Goal: Check status: Check status

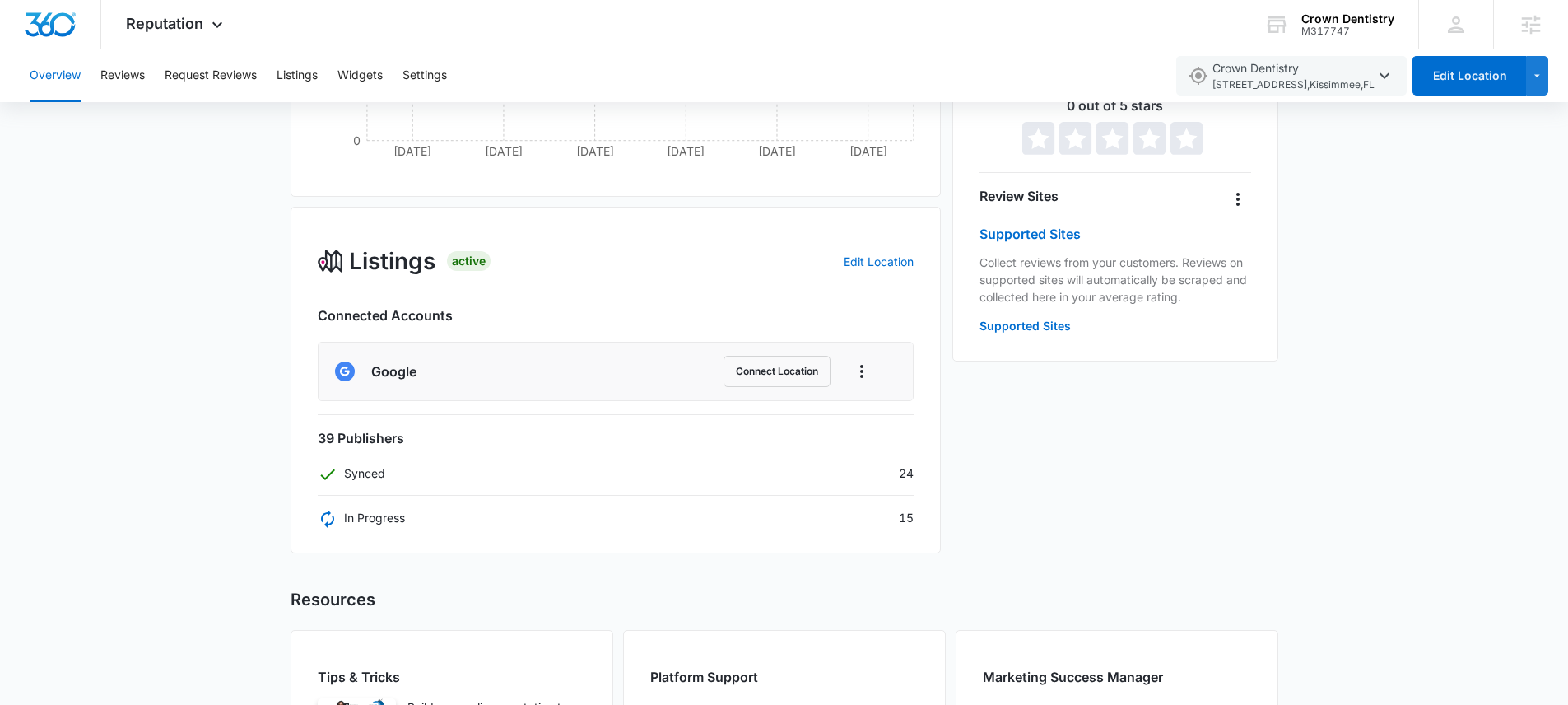
scroll to position [385, 0]
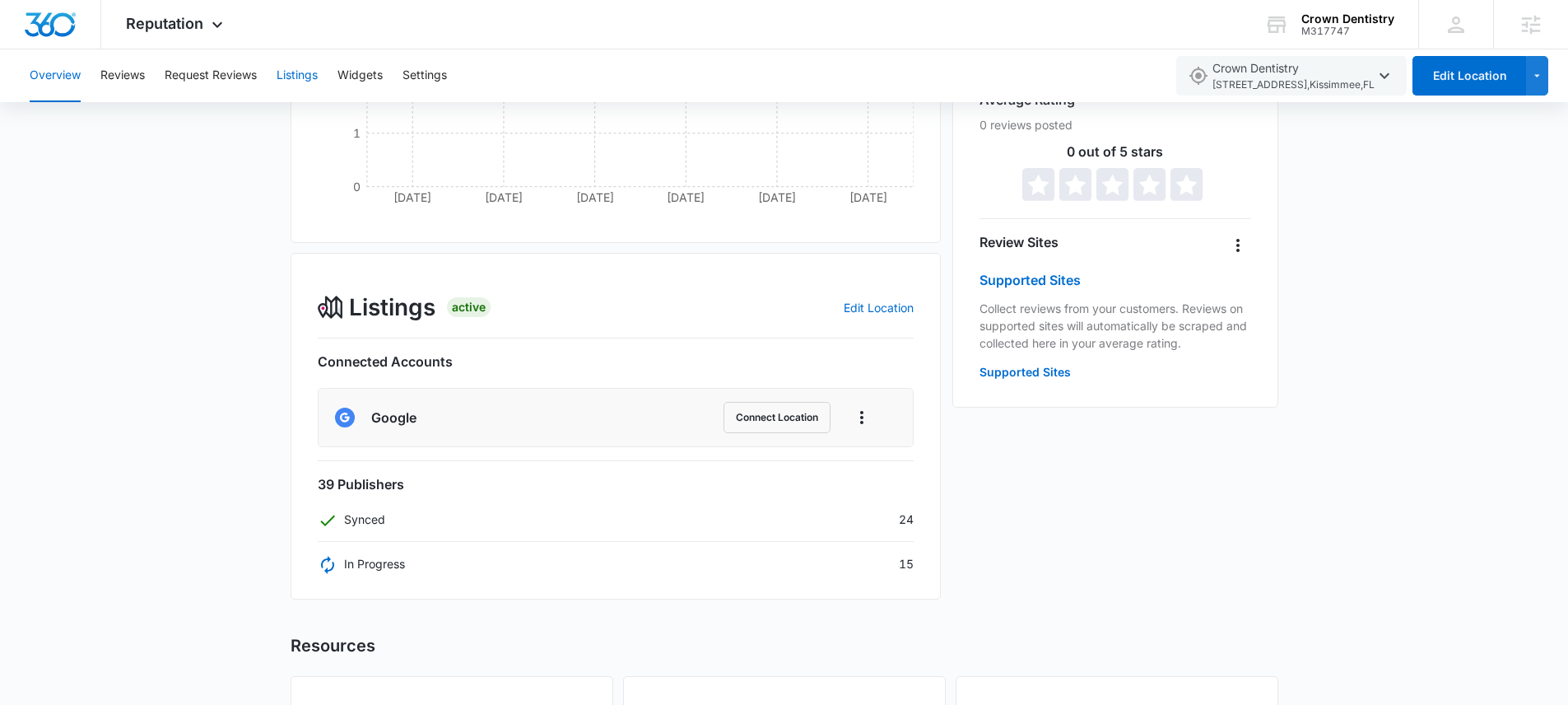
click at [317, 76] on button "Listings" at bounding box center [297, 76] width 41 height 53
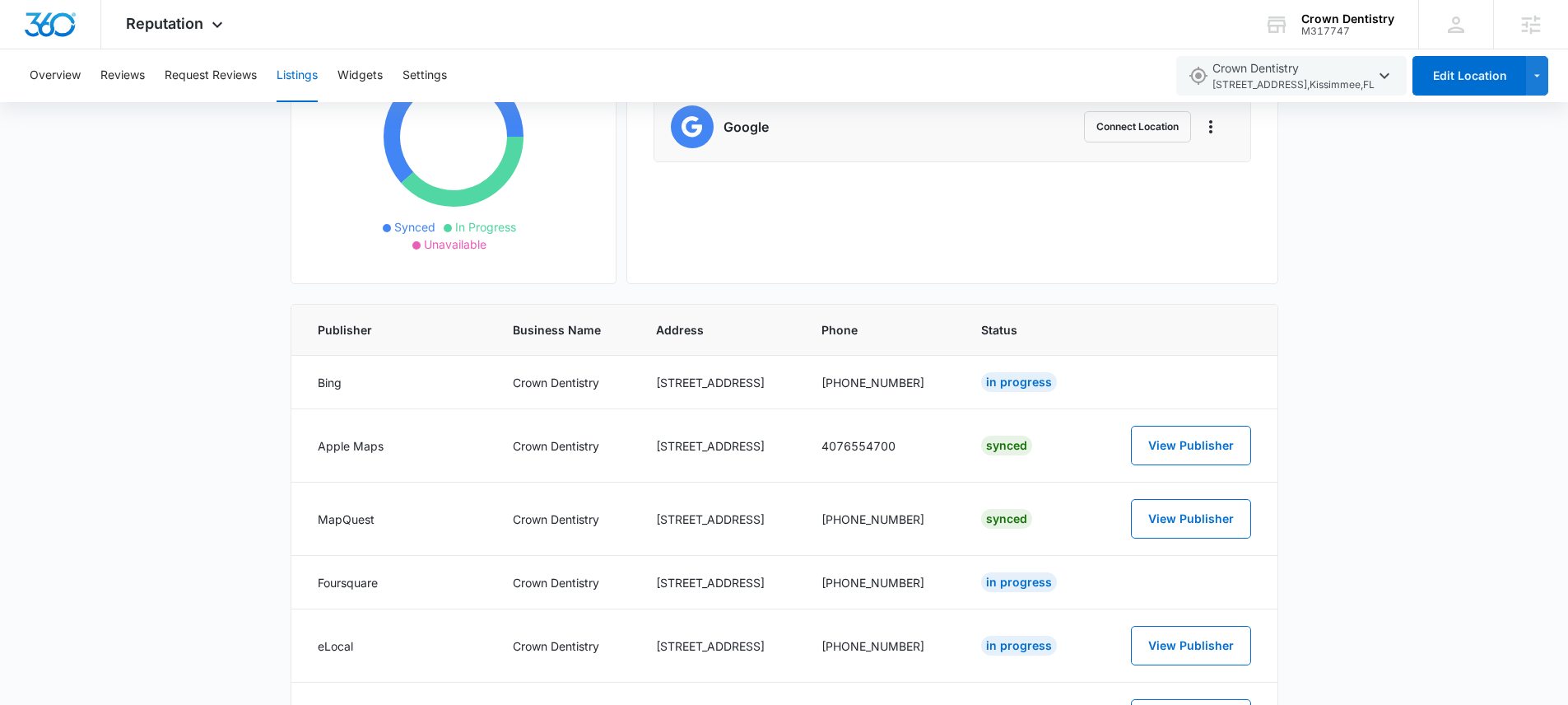
scroll to position [332, 0]
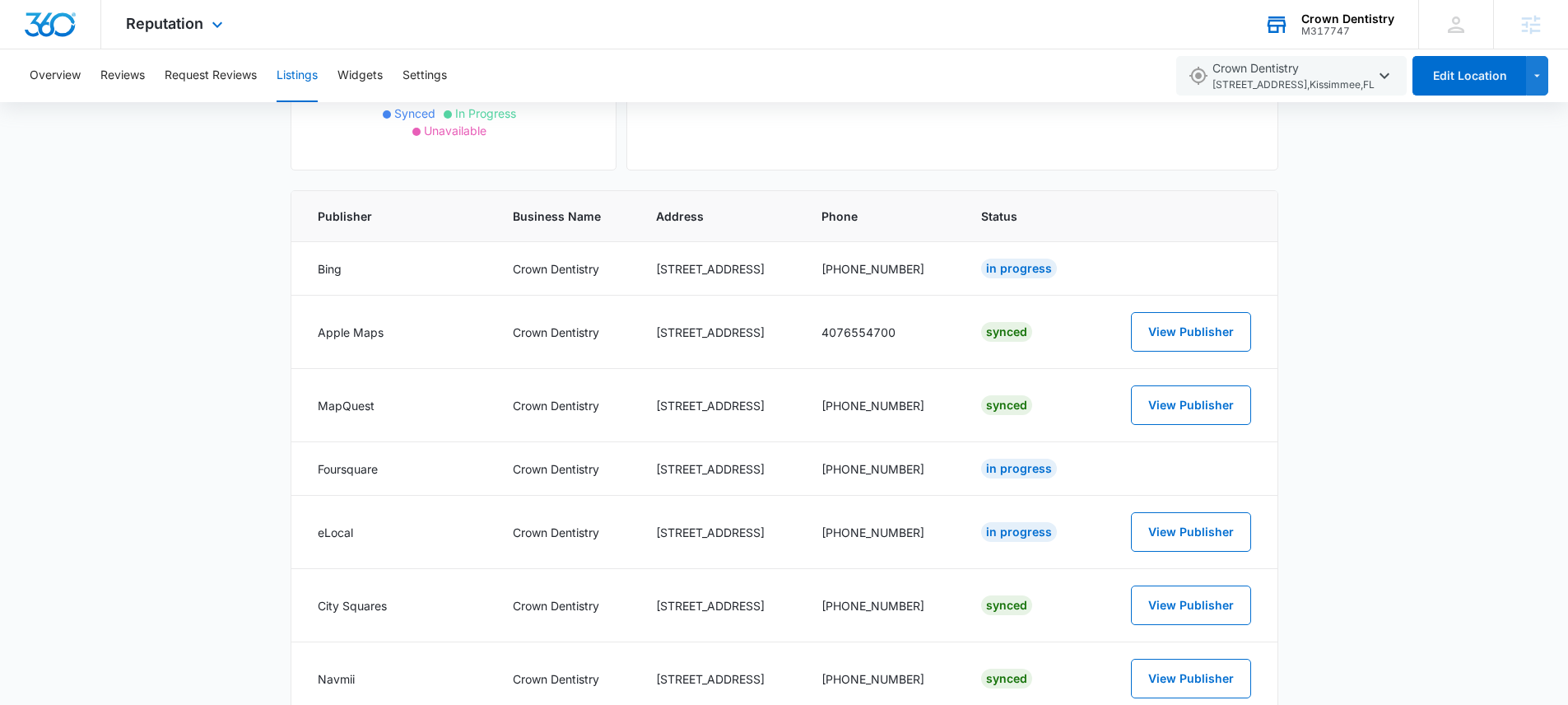
click at [1332, 21] on div "Crown Dentistry" at bounding box center [1348, 18] width 93 height 13
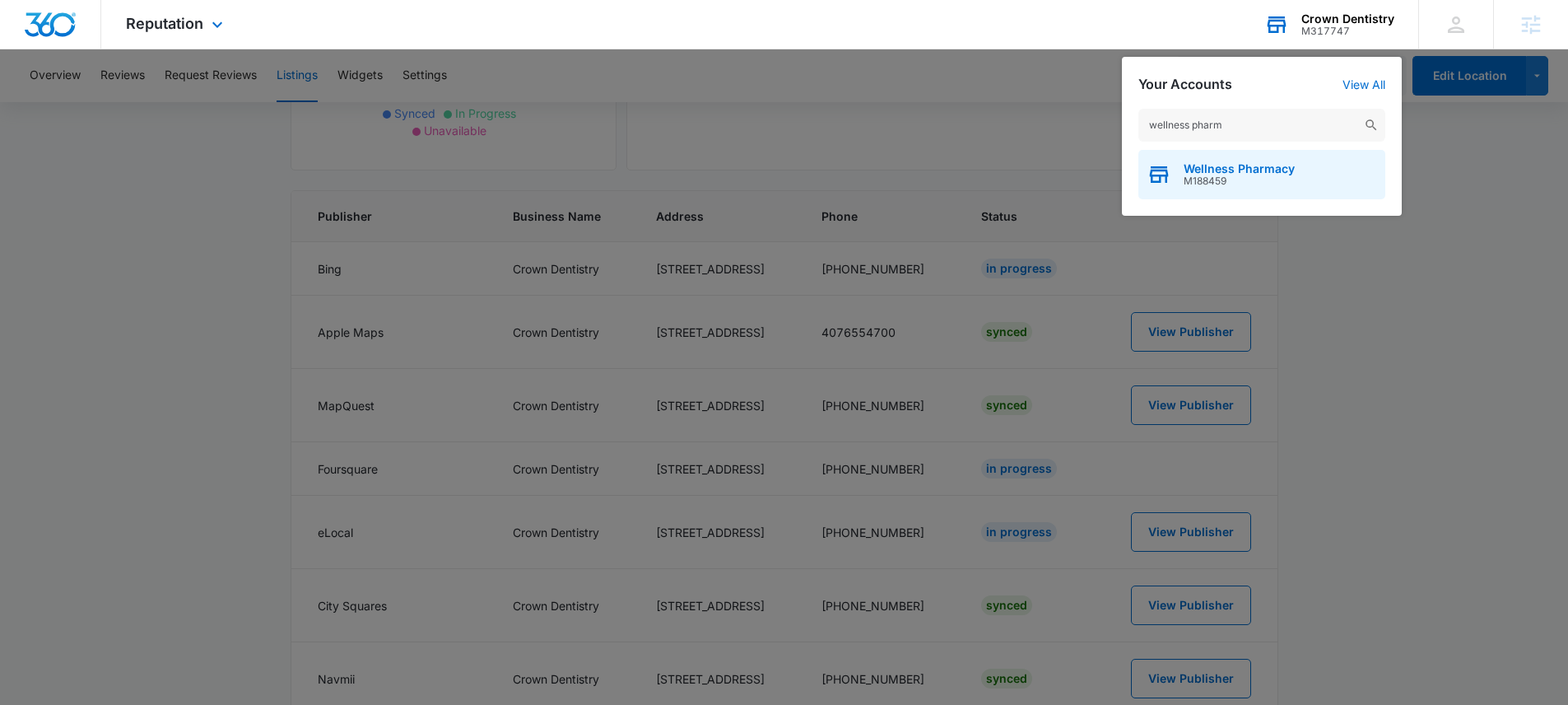
type input "wellness pharm"
click at [1284, 173] on span "Wellness Pharmacy" at bounding box center [1239, 168] width 111 height 13
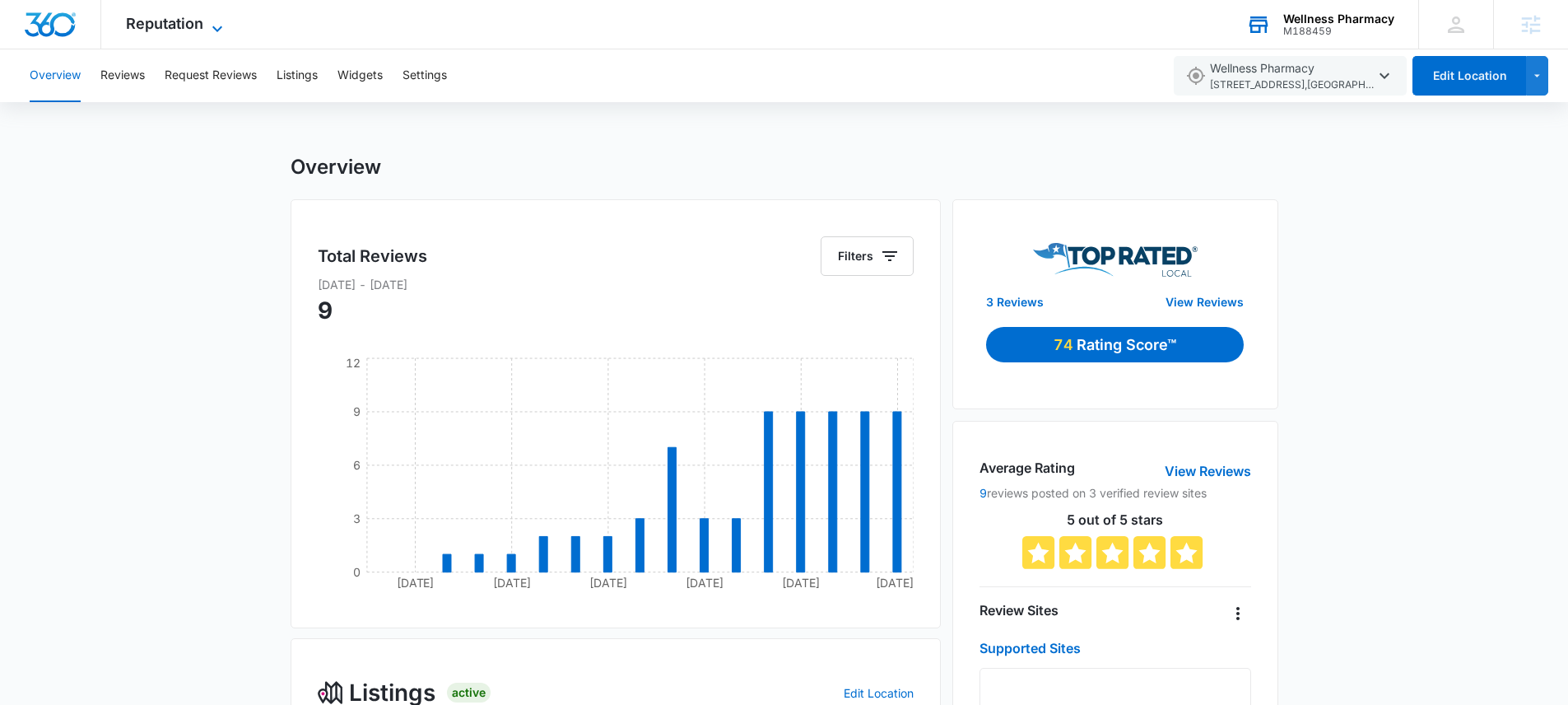
click at [171, 23] on span "Reputation" at bounding box center [164, 23] width 78 height 17
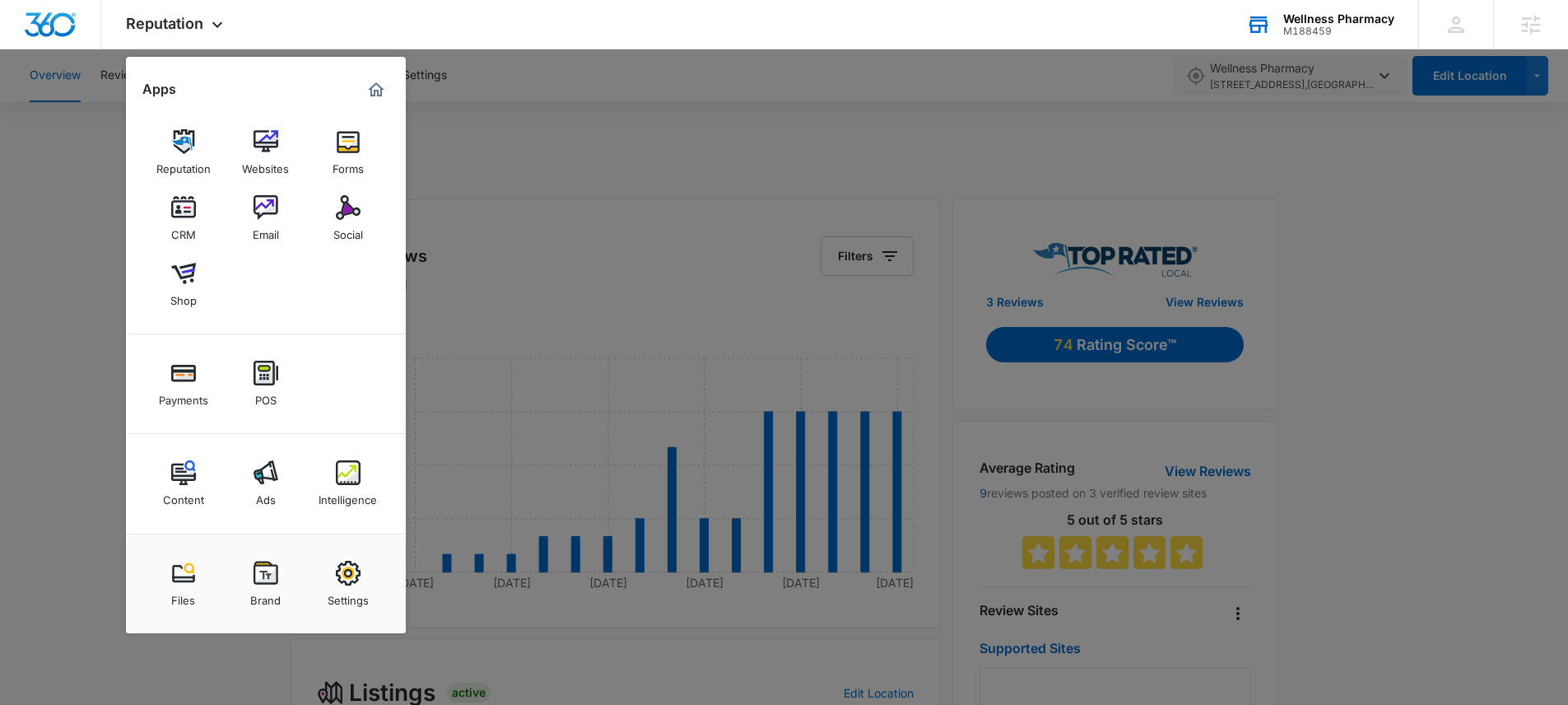
click at [670, 377] on div at bounding box center [784, 352] width 1568 height 705
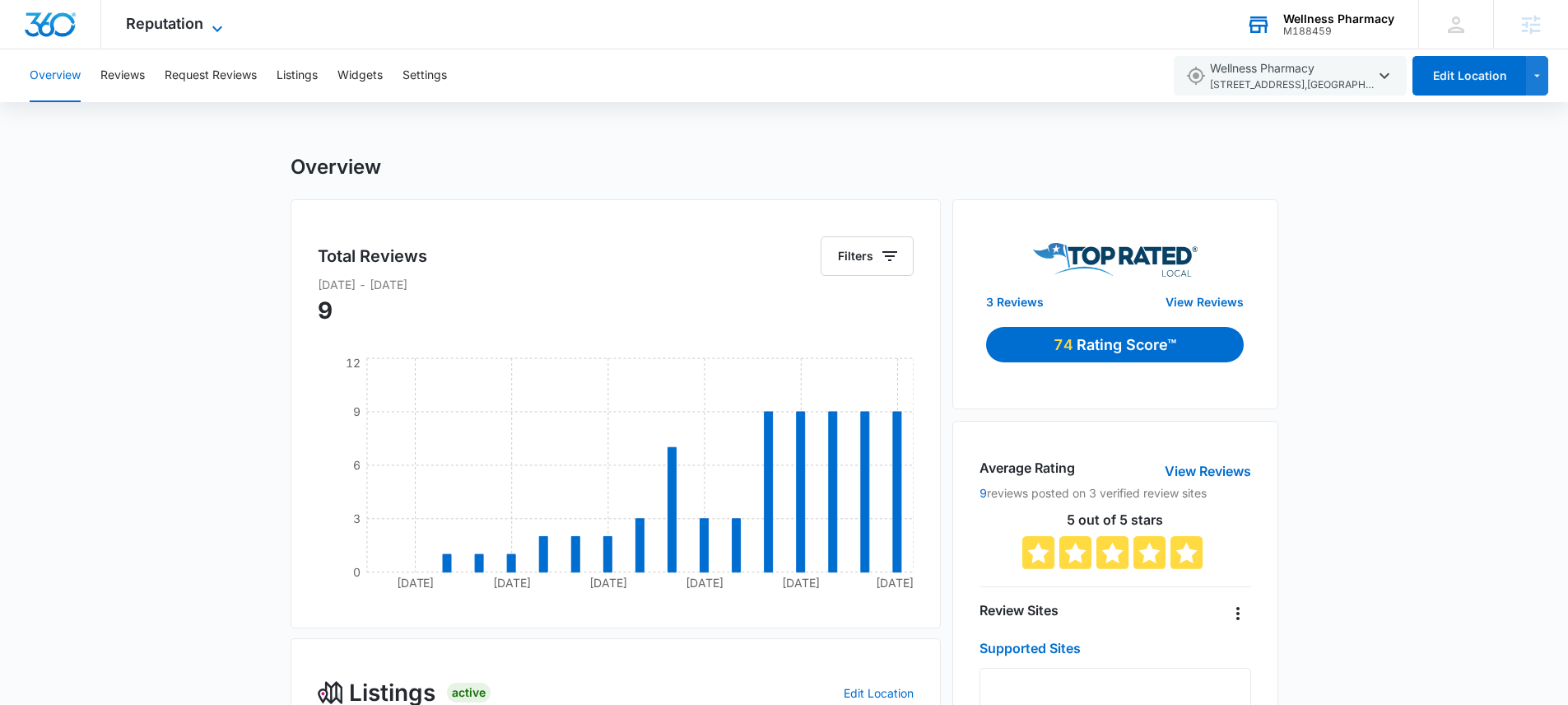
click at [176, 30] on span "Reputation" at bounding box center [164, 23] width 78 height 17
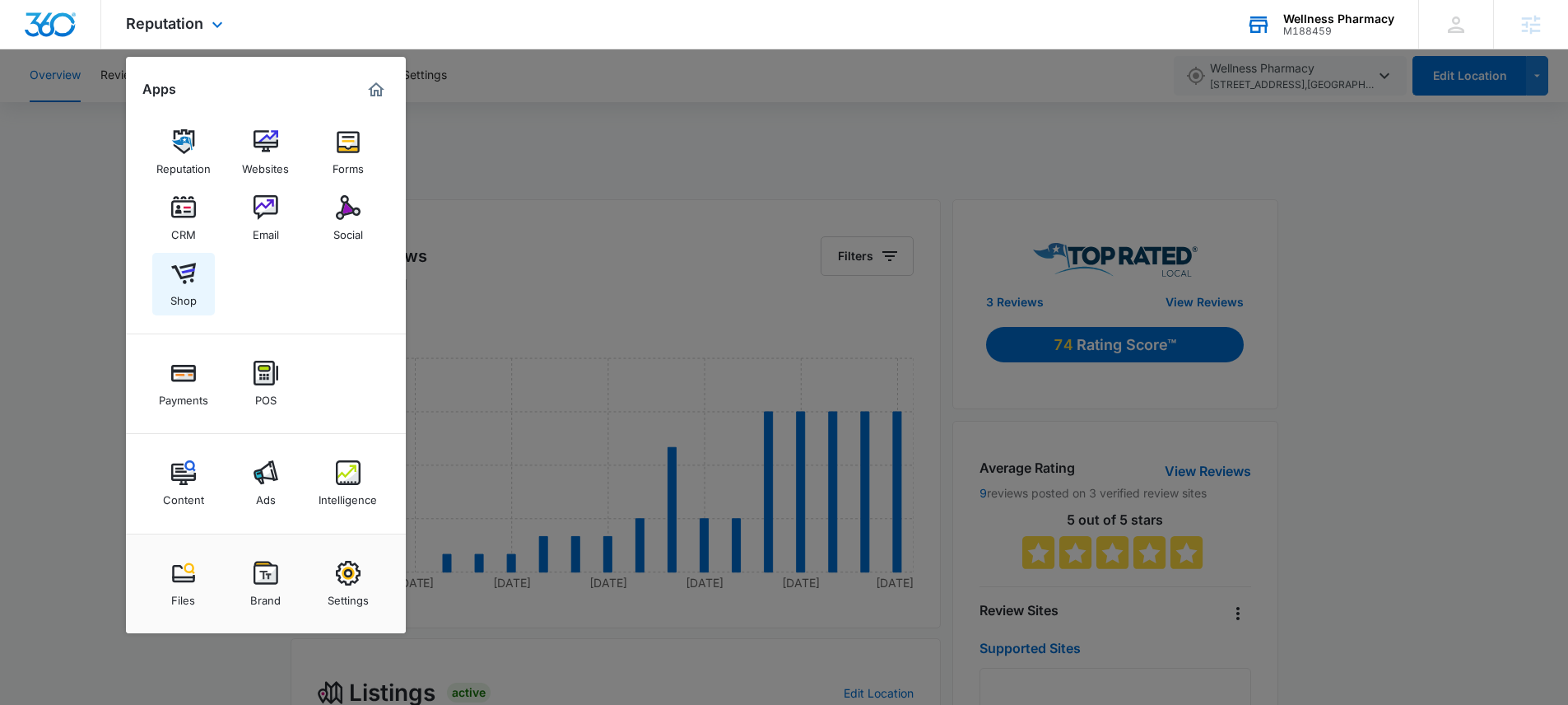
click at [184, 285] on img at bounding box center [183, 273] width 25 height 25
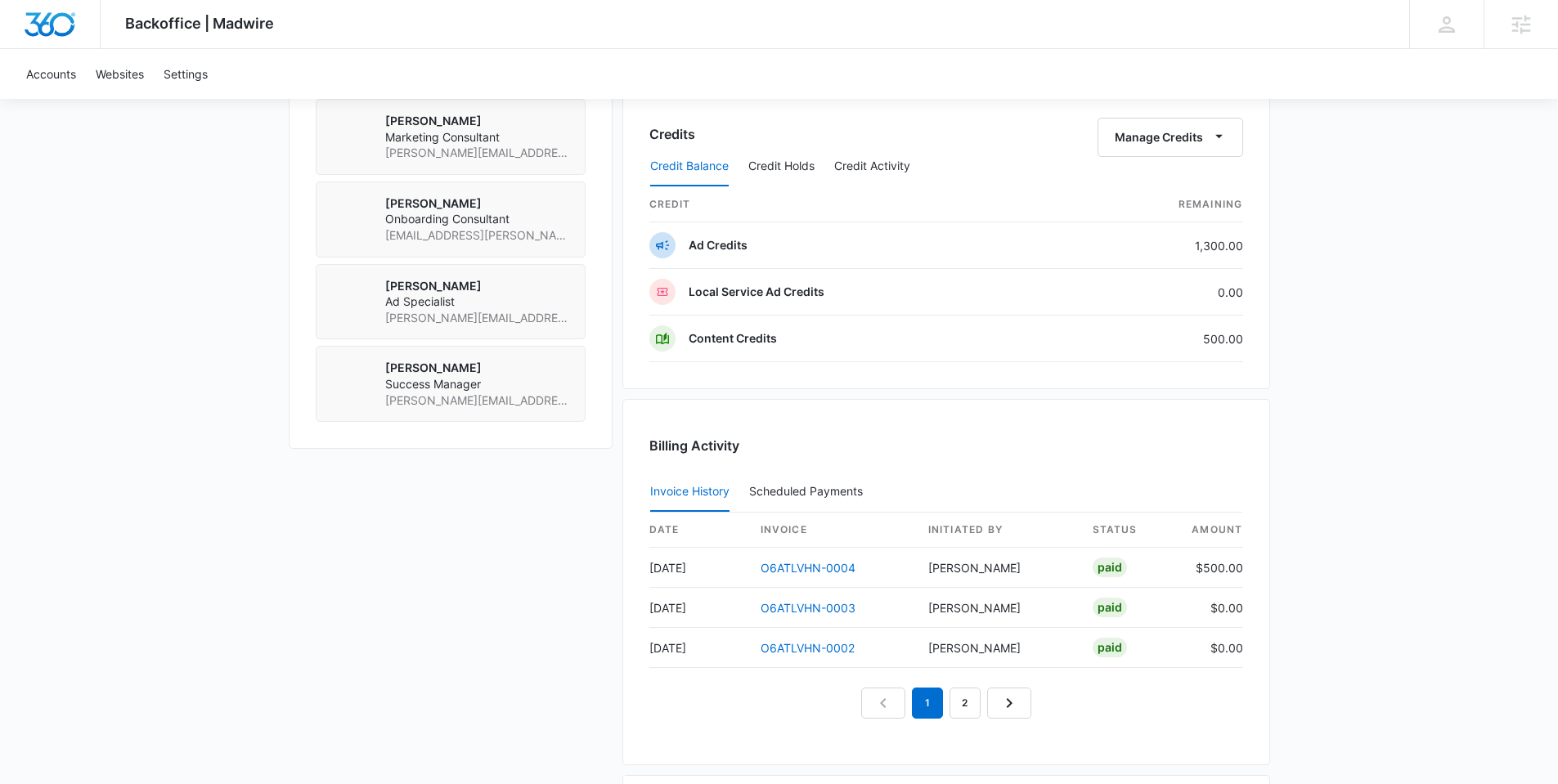
scroll to position [1229, 0]
click at [875, 160] on button "Credit Activity" at bounding box center [872, 167] width 76 height 39
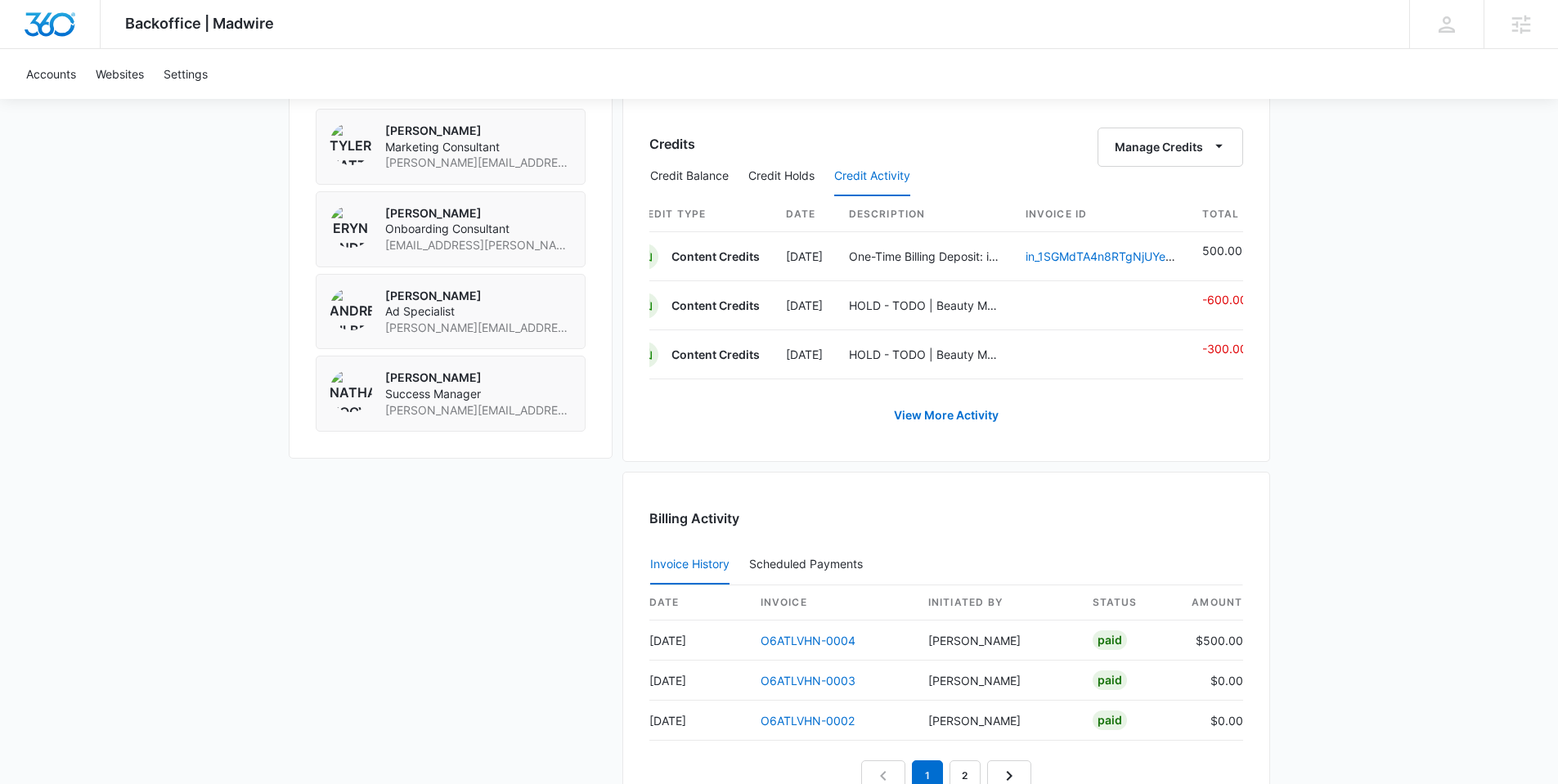
scroll to position [1146, 0]
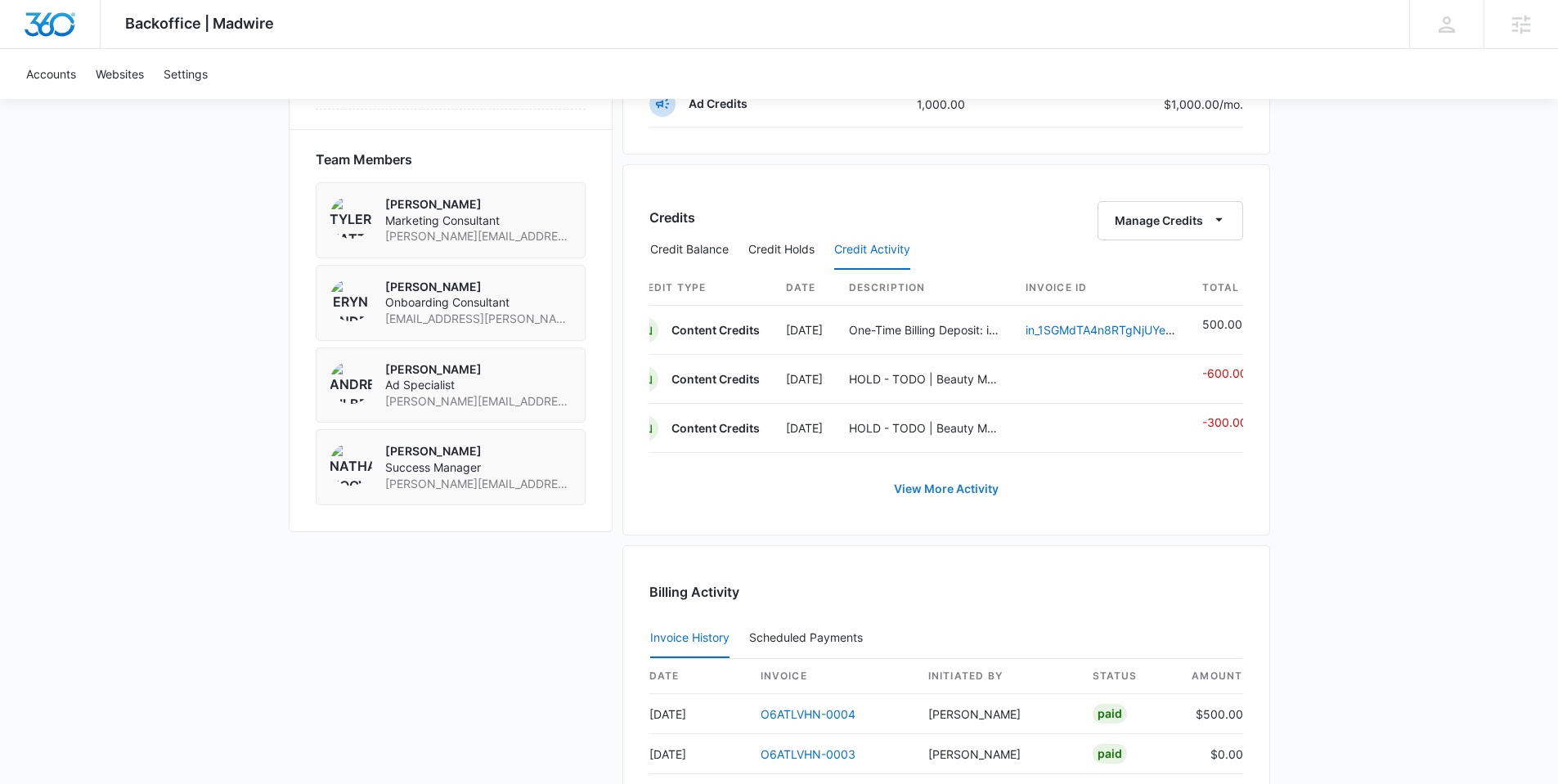
click at [967, 491] on link "View More Activity" at bounding box center [946, 489] width 137 height 39
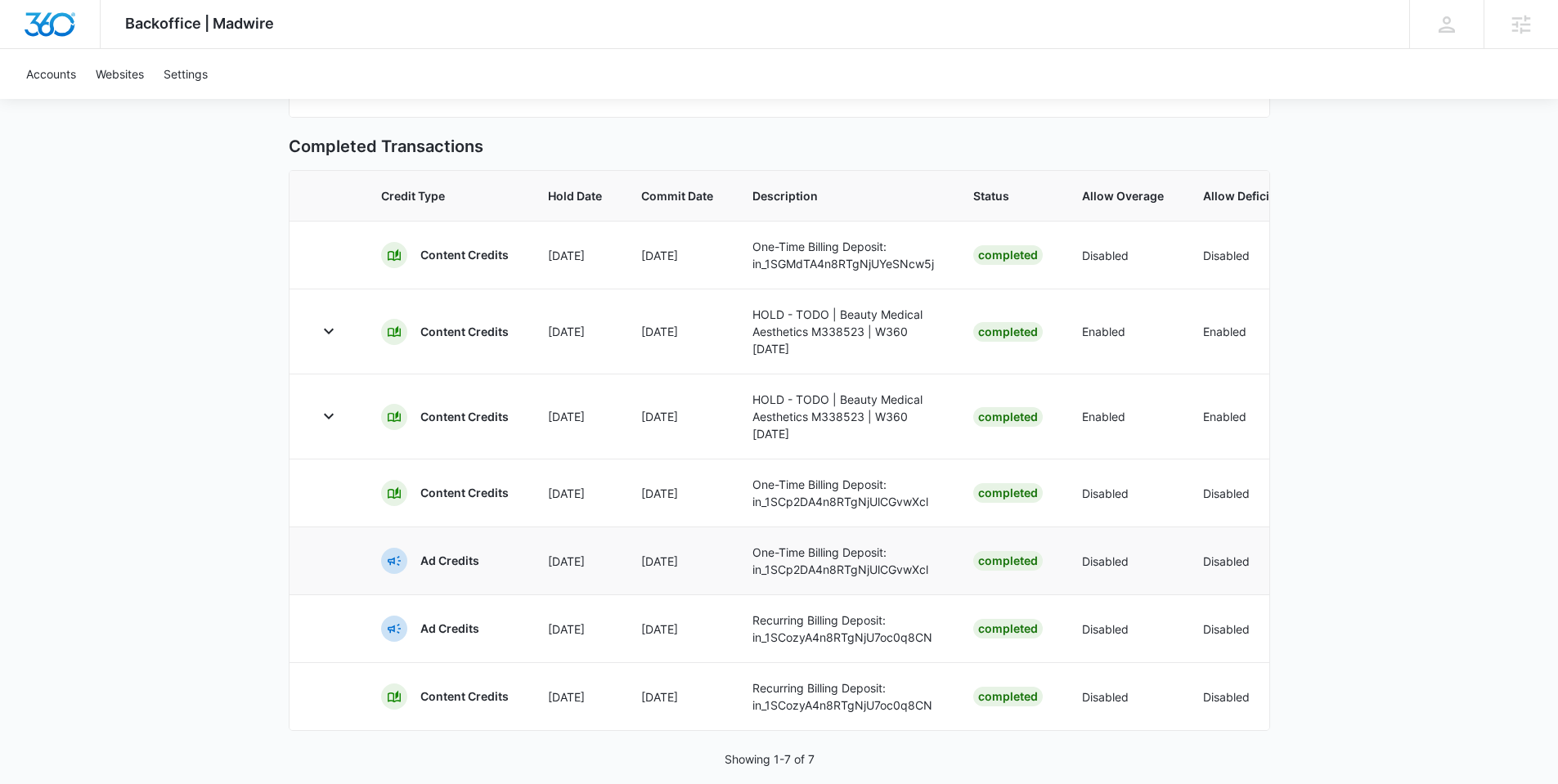
scroll to position [488, 0]
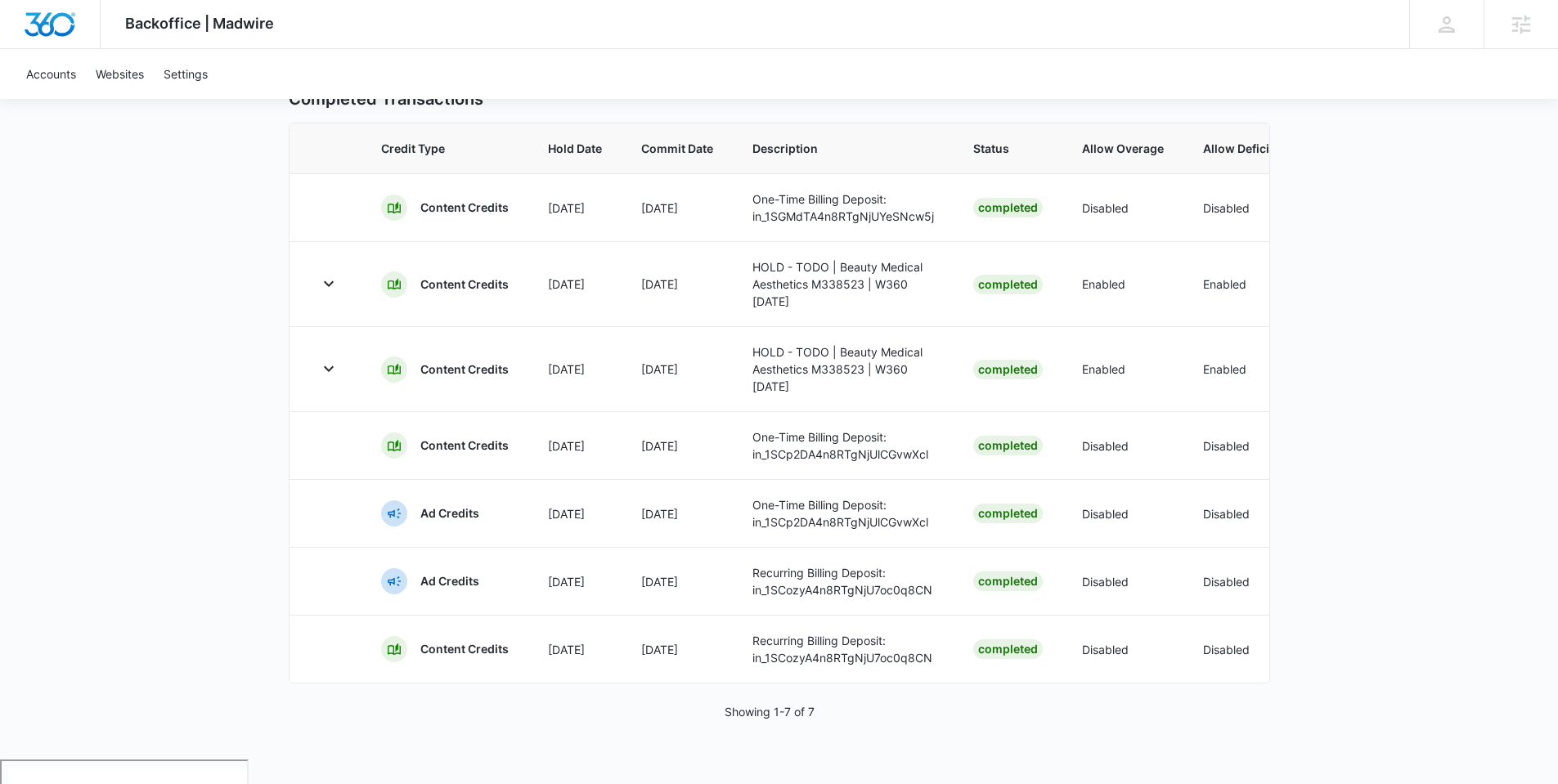
drag, startPoint x: 770, startPoint y: 707, endPoint x: 797, endPoint y: 703, distance: 27.3
click at [797, 684] on div "Credit Type Hold Date Commit Date Description Status Allow Overage Allow Defici…" at bounding box center [779, 403] width 982 height 561
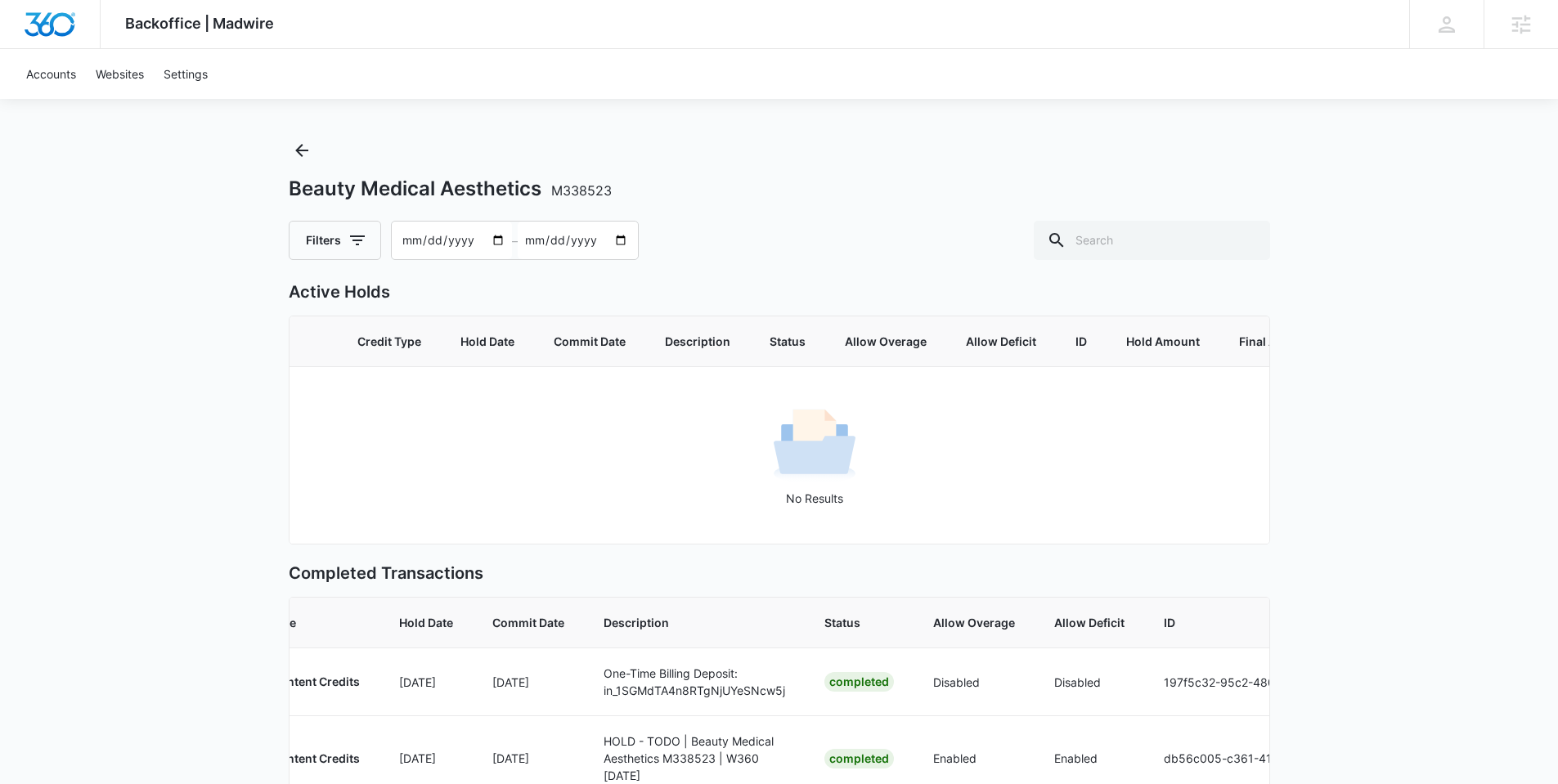
scroll to position [0, 0]
